Goal: Find specific page/section: Find specific page/section

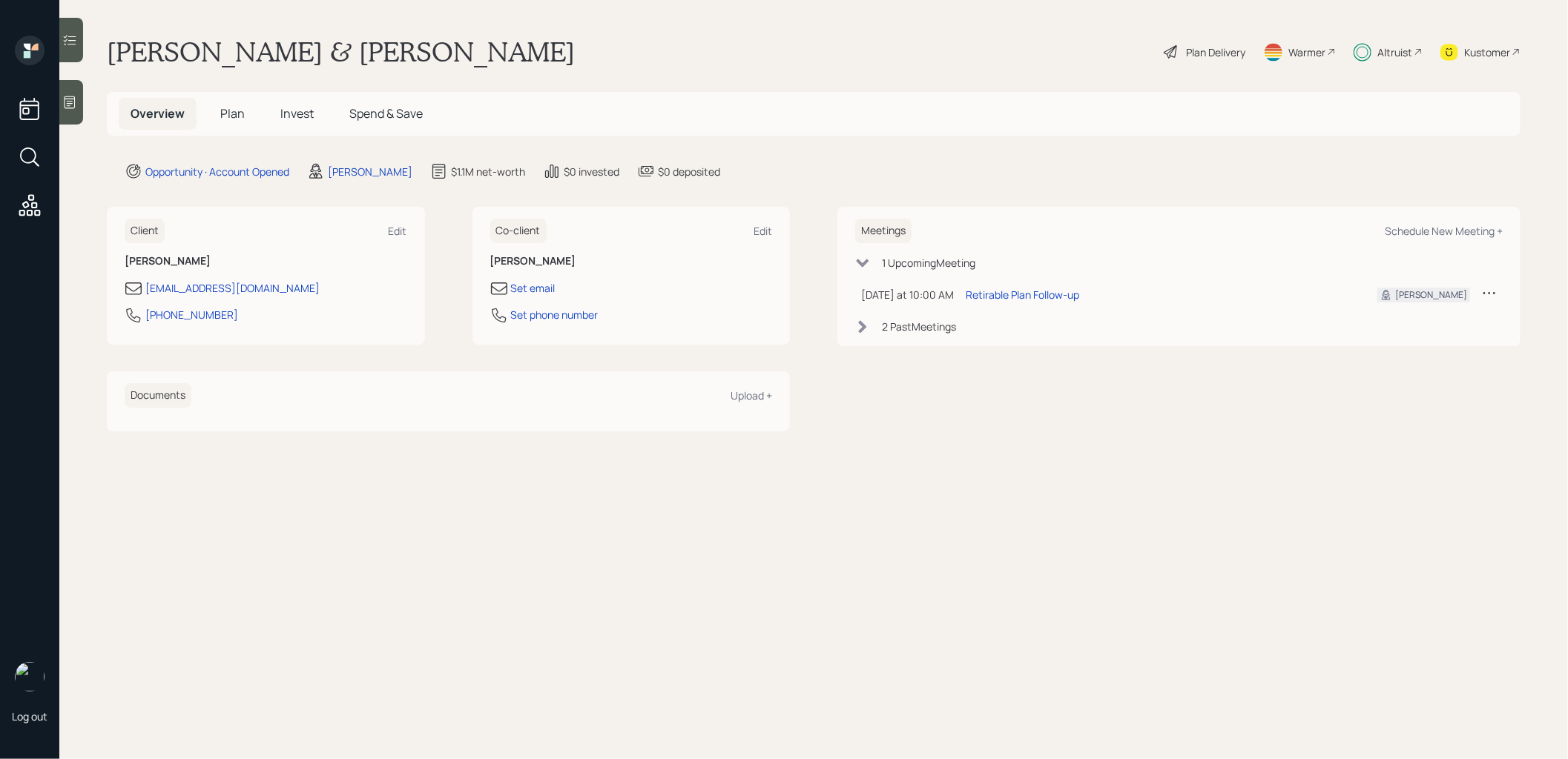
click at [228, 114] on span "Plan" at bounding box center [232, 114] width 24 height 16
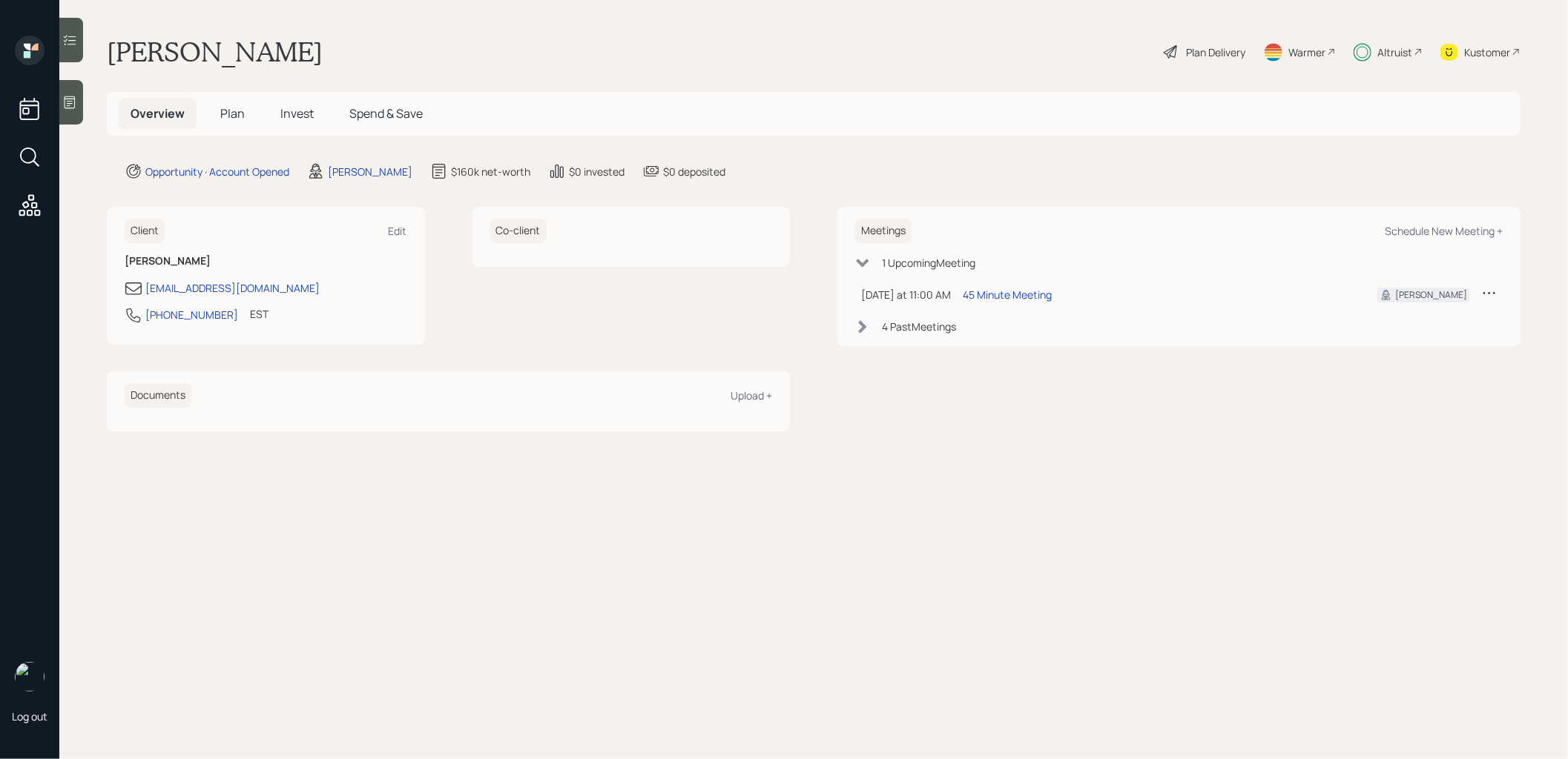
click at [296, 108] on span "Invest" at bounding box center [297, 114] width 33 height 16
